Goal: Information Seeking & Learning: Check status

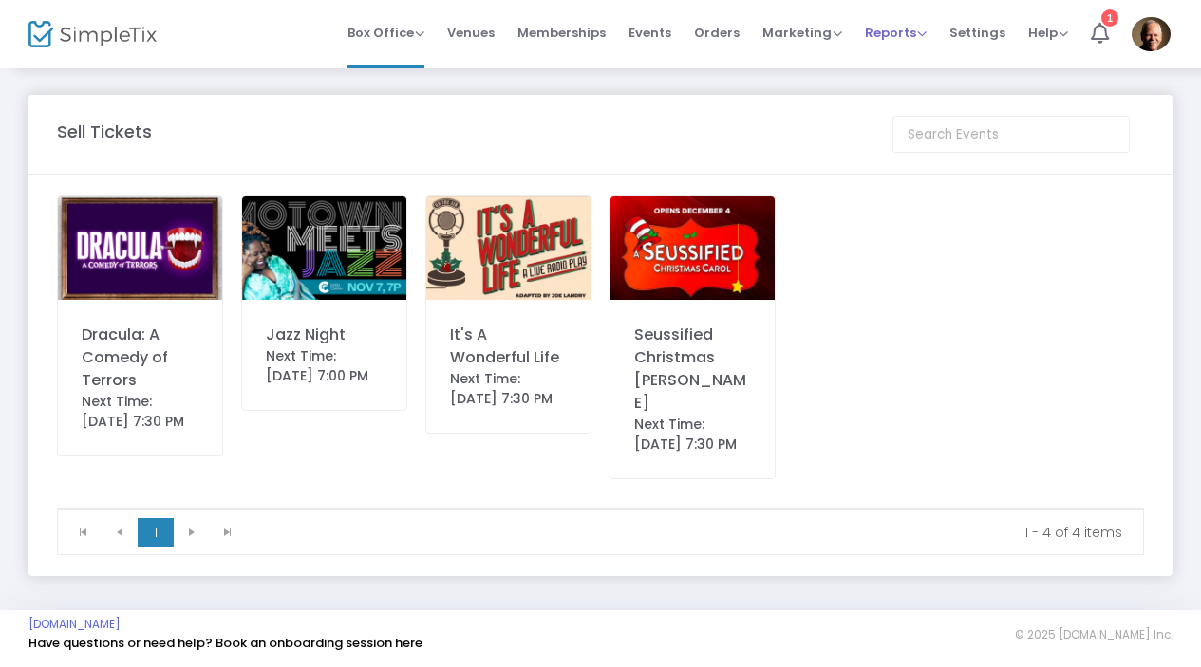
click at [892, 34] on span "Reports" at bounding box center [896, 33] width 62 height 18
click at [920, 103] on li "Sales Reports" at bounding box center [926, 101] width 123 height 37
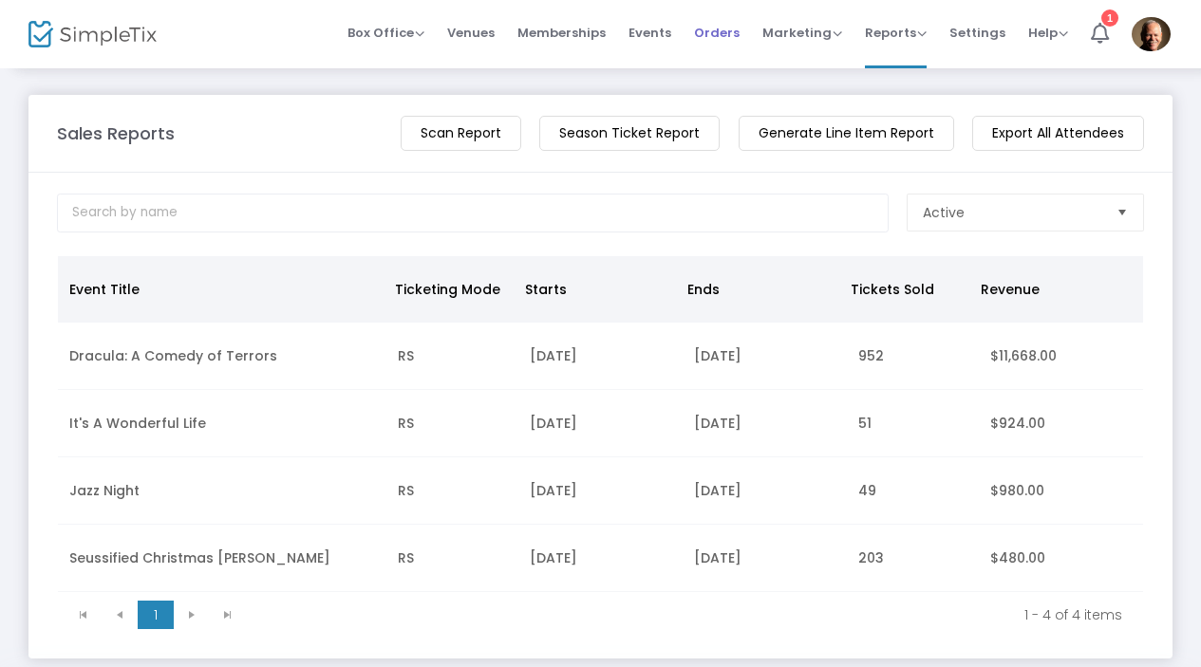
click at [717, 35] on span "Orders" at bounding box center [717, 33] width 46 height 48
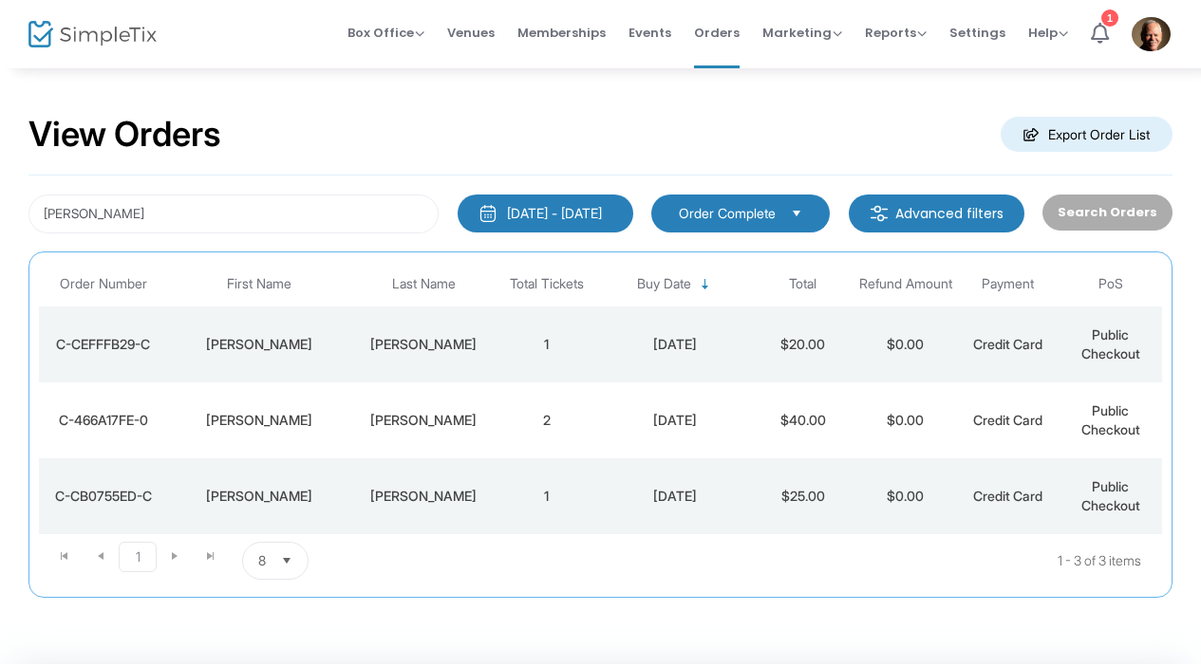
click at [275, 342] on div "Davis" at bounding box center [259, 344] width 175 height 19
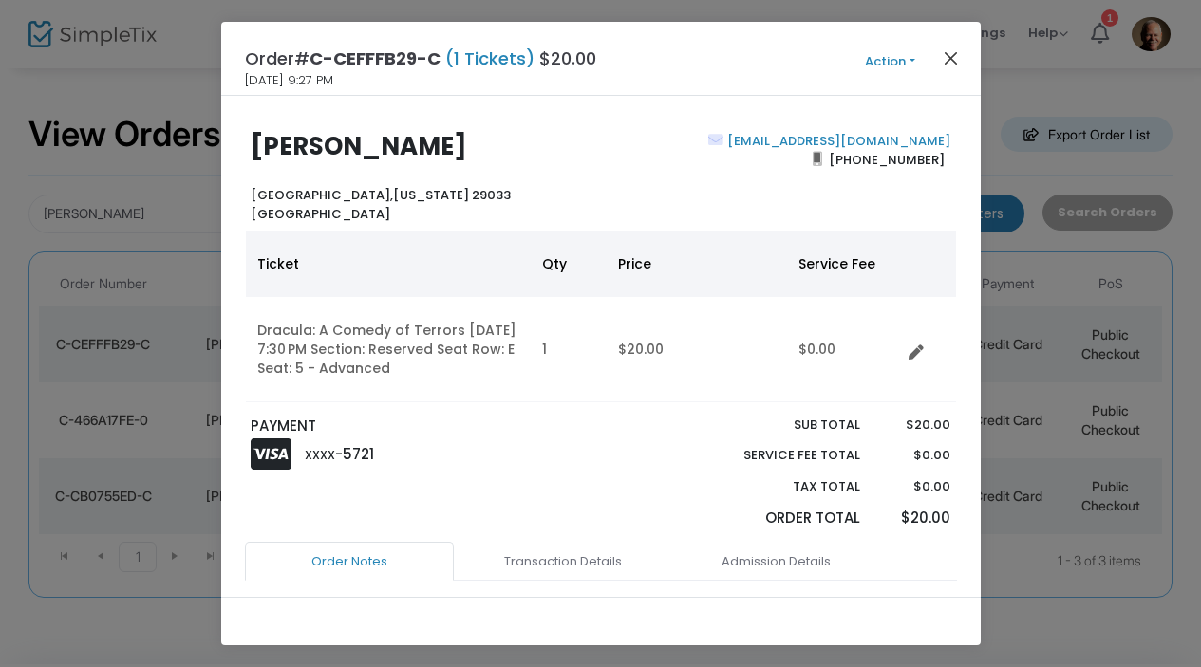
click at [957, 62] on button "Close" at bounding box center [950, 58] width 25 height 25
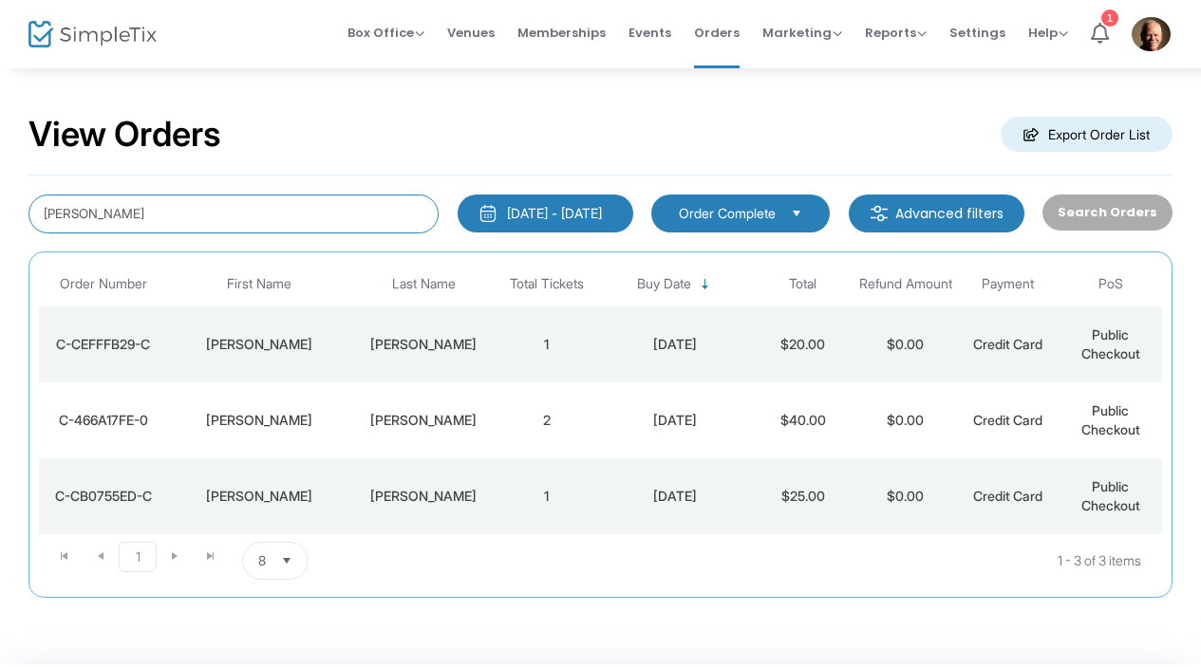
drag, startPoint x: 153, startPoint y: 220, endPoint x: -4, endPoint y: 226, distance: 156.7
click at [0, 226] on html "Processing... please wait Box Office Sell Tickets Bookings Sell Season Pass Ven…" at bounding box center [600, 333] width 1201 height 667
type input "H"
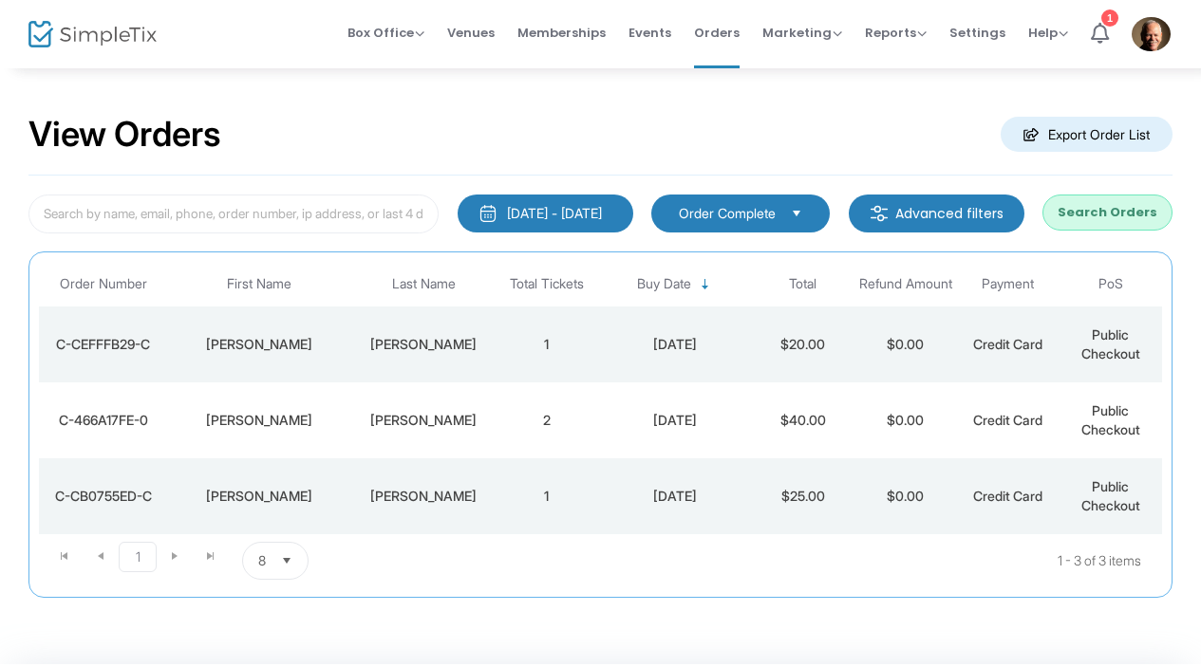
click at [1125, 206] on button "Search Orders" at bounding box center [1107, 213] width 130 height 36
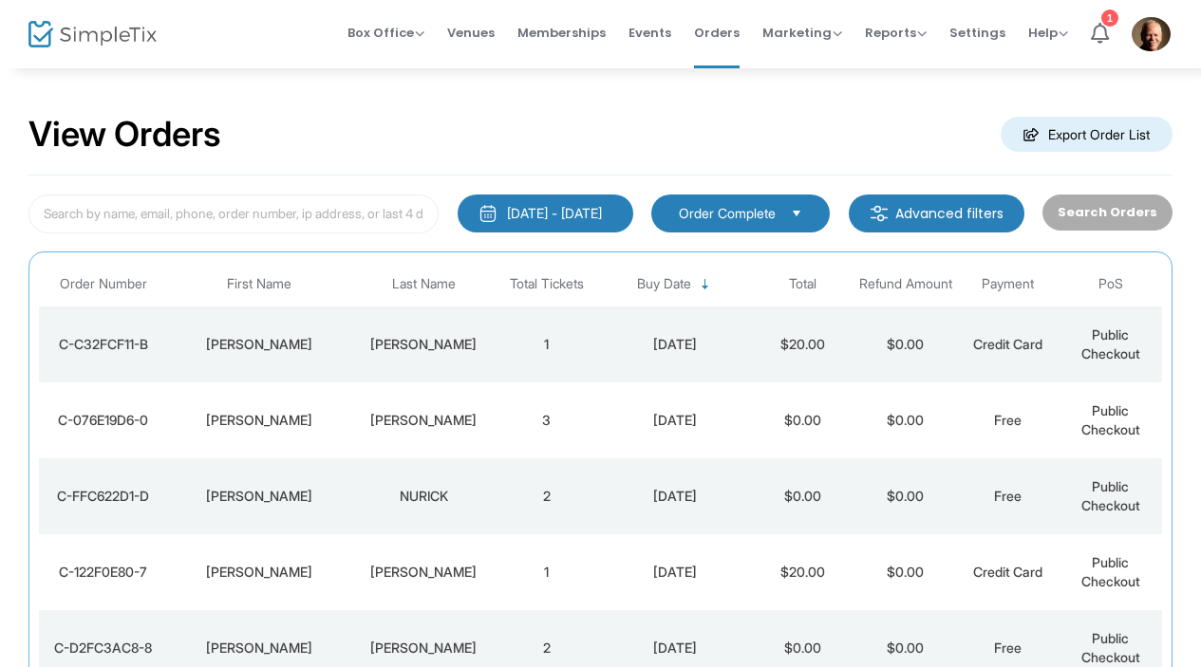
click at [410, 348] on div "Nessel" at bounding box center [423, 344] width 134 height 19
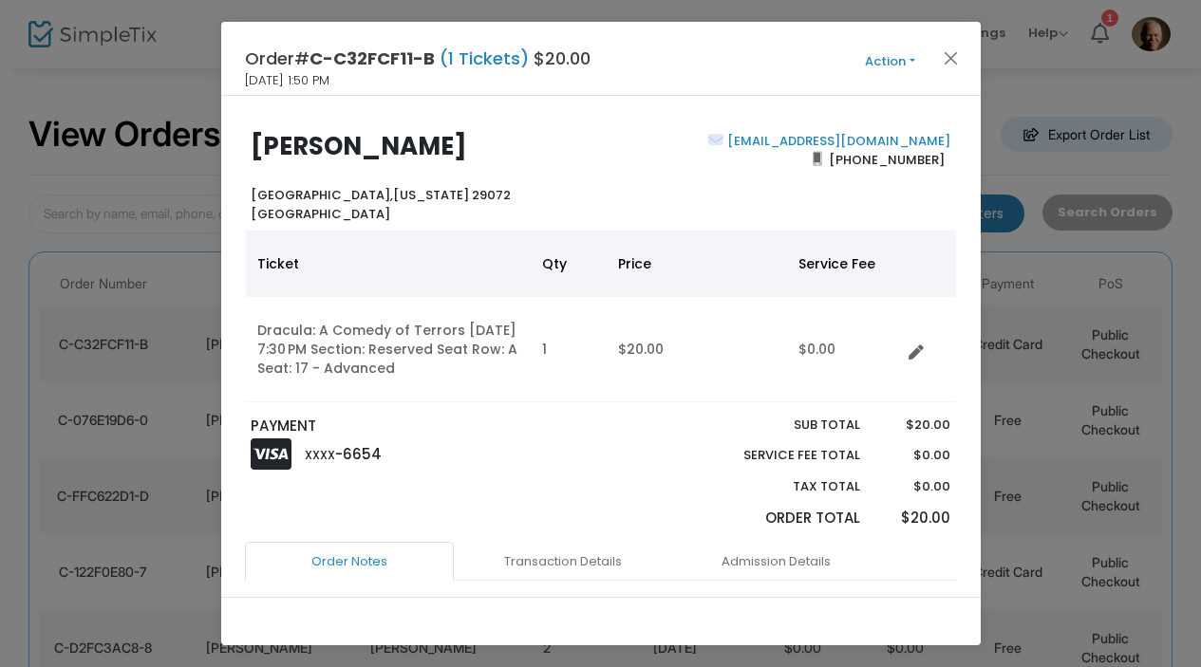
drag, startPoint x: 944, startPoint y: 54, endPoint x: 954, endPoint y: 60, distance: 11.9
click at [945, 54] on button "Close" at bounding box center [950, 58] width 25 height 25
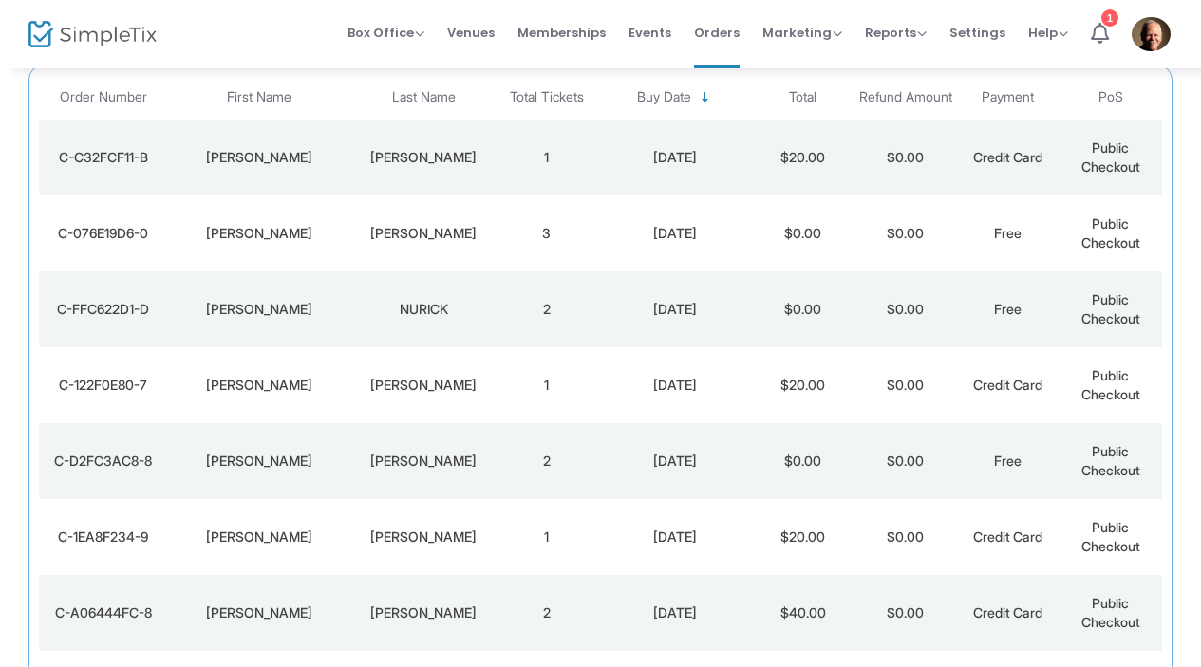
scroll to position [252, 0]
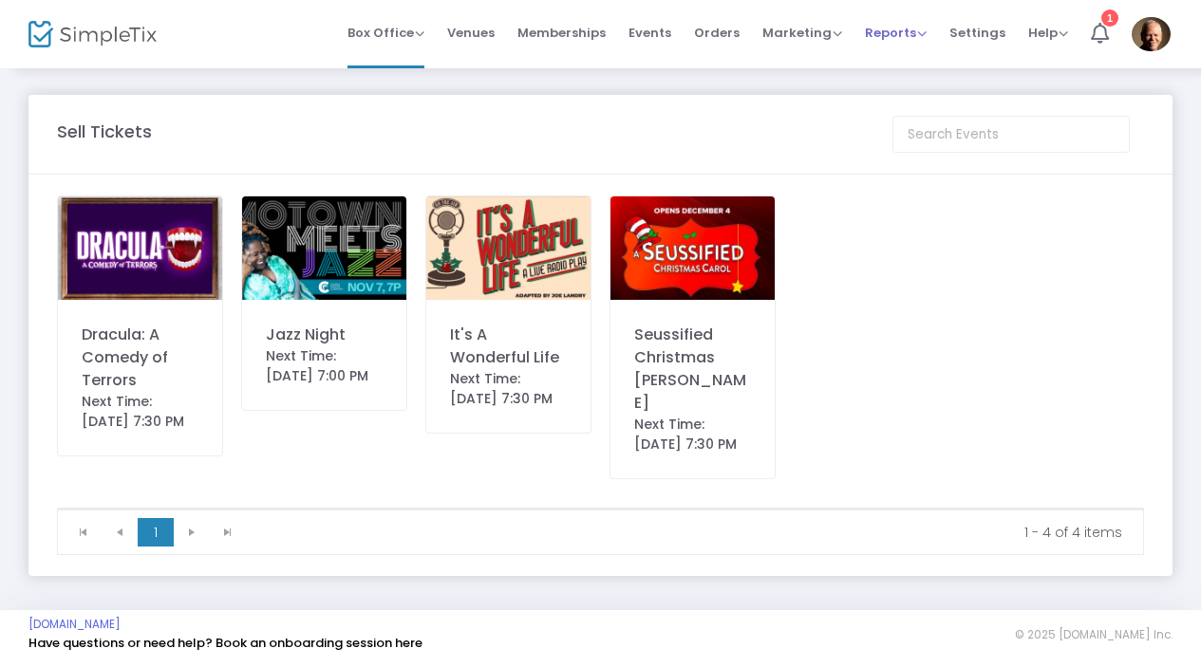
click at [901, 30] on span "Reports" at bounding box center [896, 33] width 62 height 18
click at [910, 108] on li "Sales Reports" at bounding box center [926, 101] width 123 height 37
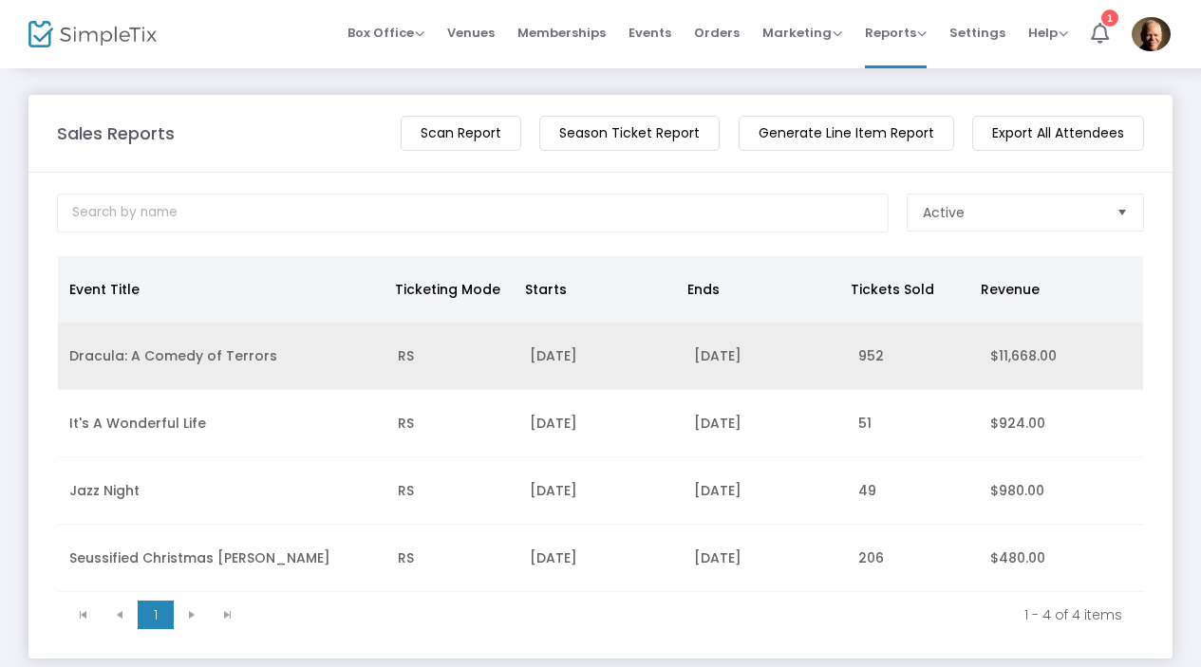
click at [245, 355] on td "Dracula: A Comedy of Terrors" at bounding box center [222, 356] width 328 height 67
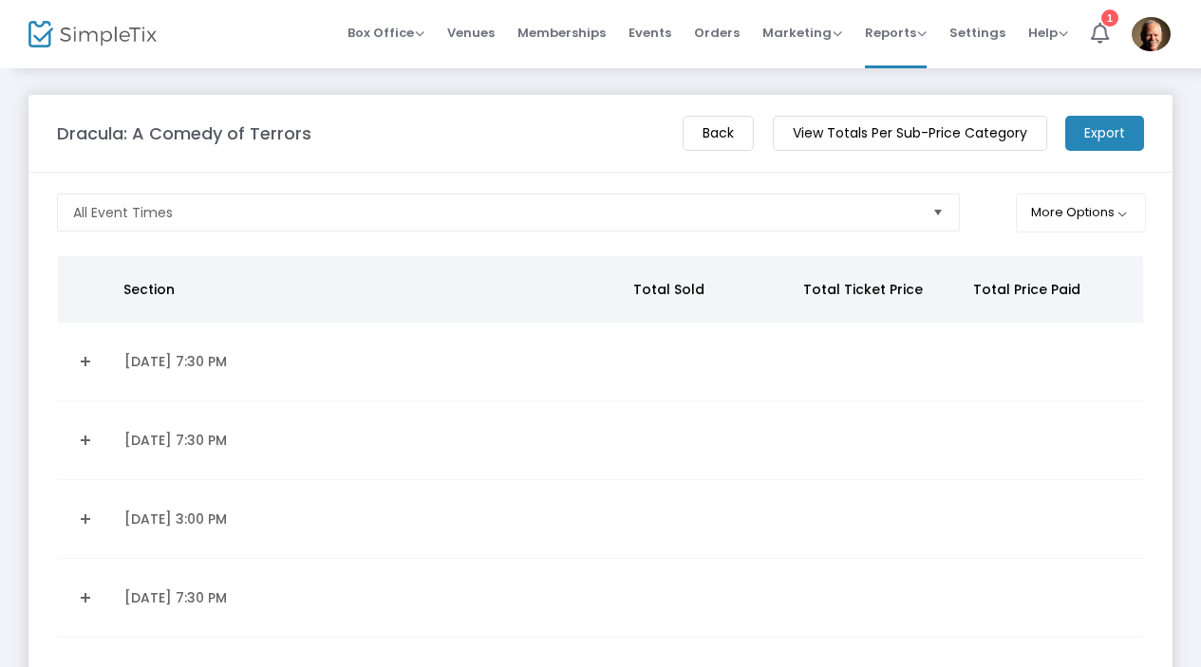
click at [1075, 132] on m-button "Export" at bounding box center [1104, 133] width 79 height 35
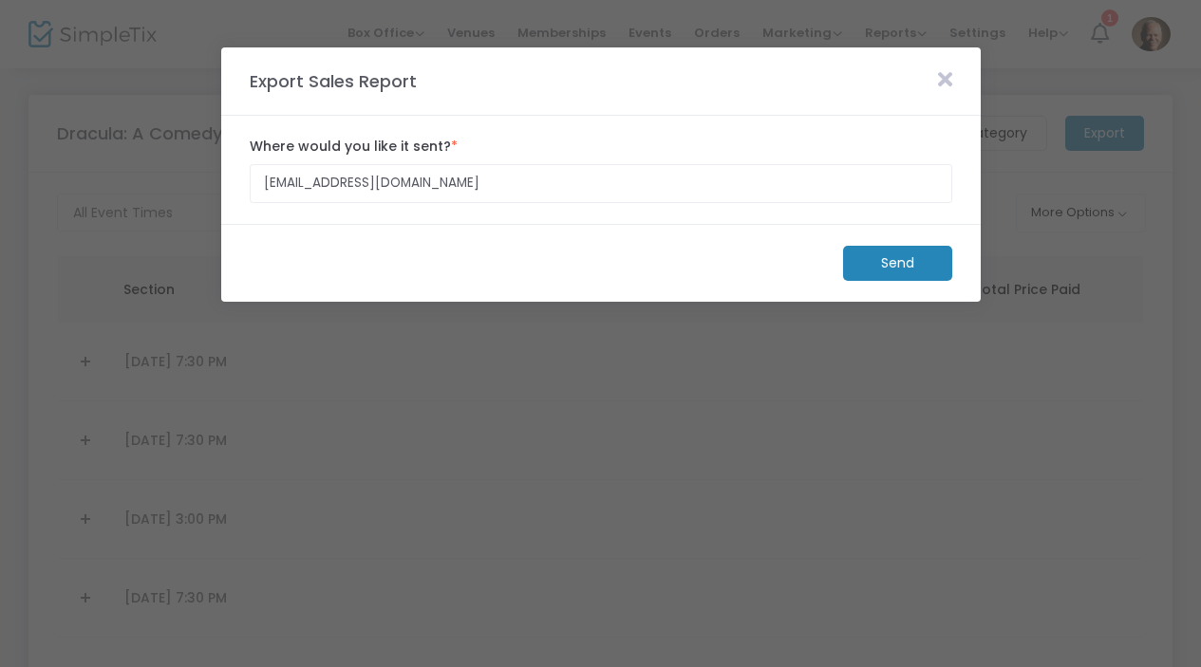
click at [894, 271] on m-button "Send" at bounding box center [897, 263] width 109 height 35
